Goal: Register for event/course

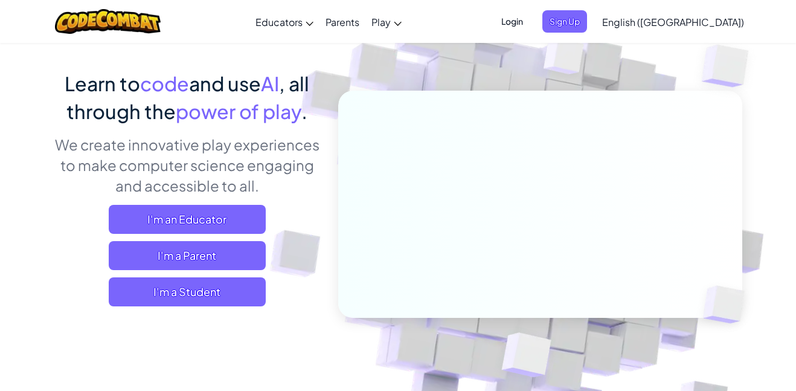
scroll to position [98, 0]
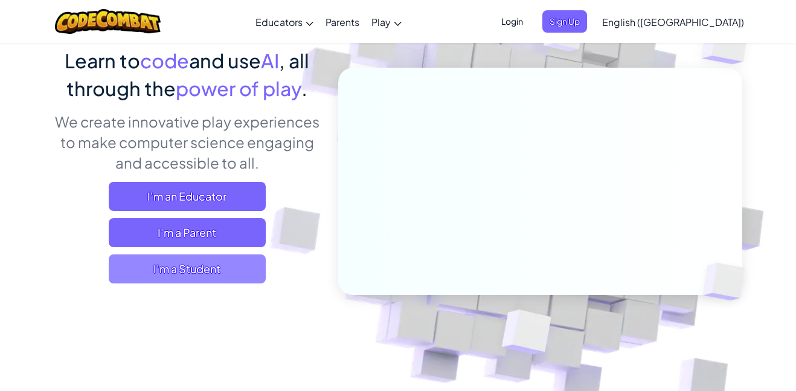
click at [214, 282] on span "I'm a Student" at bounding box center [187, 268] width 157 height 29
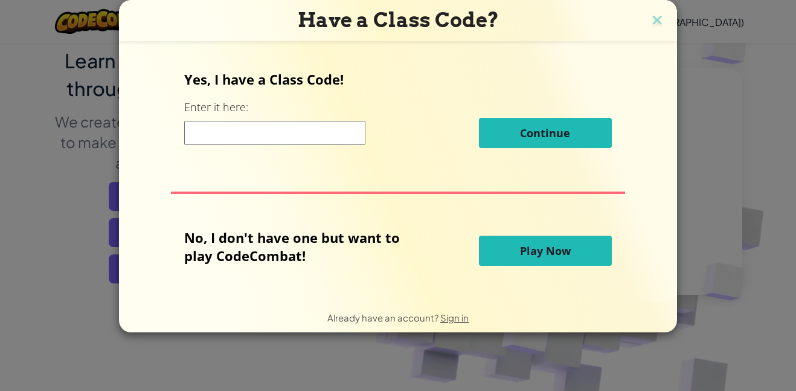
click at [298, 141] on input at bounding box center [274, 133] width 181 height 24
type input "RoomPaperSick"
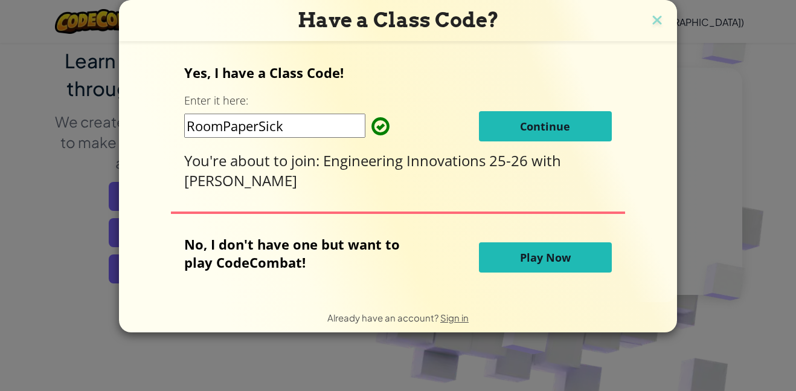
click at [566, 130] on span "Continue" at bounding box center [545, 126] width 50 height 14
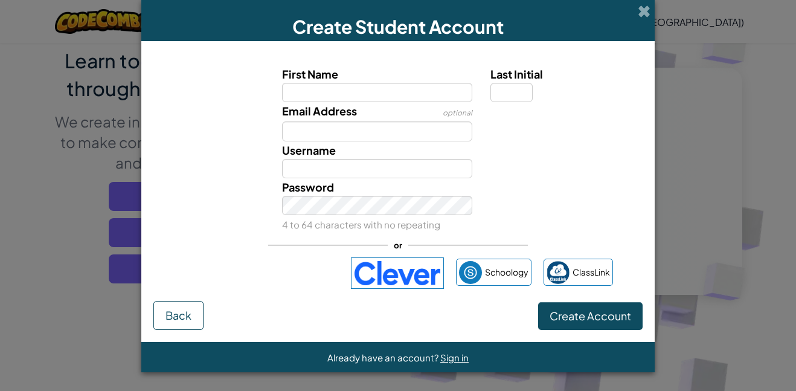
drag, startPoint x: 420, startPoint y: 288, endPoint x: 563, endPoint y: 324, distance: 147.6
click at [563, 324] on form "First Name Last Initial Email Address optional Username Password 4 to 64 charac…" at bounding box center [397, 191] width 513 height 301
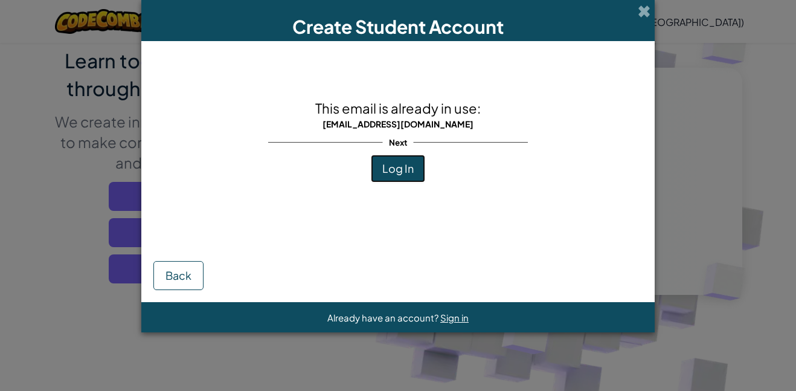
click at [396, 172] on span "Log In" at bounding box center [397, 168] width 31 height 14
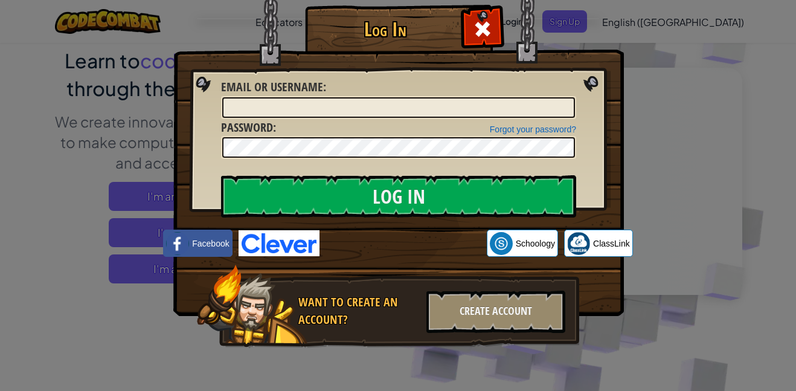
click at [311, 238] on img at bounding box center [279, 243] width 81 height 26
